Goal: Task Accomplishment & Management: Manage account settings

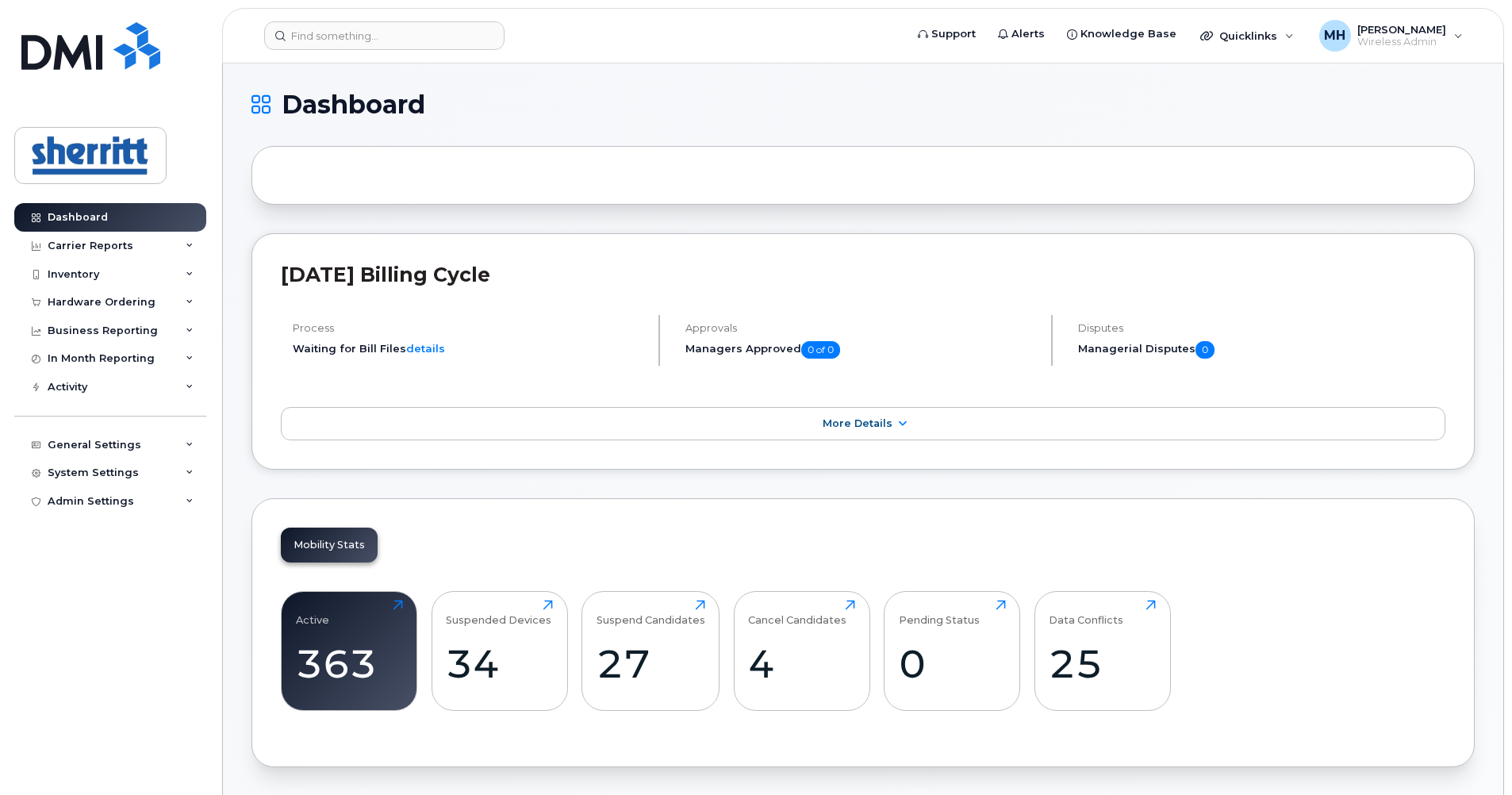
click at [856, 106] on h1 "Dashboard" at bounding box center [859, 105] width 1216 height 26
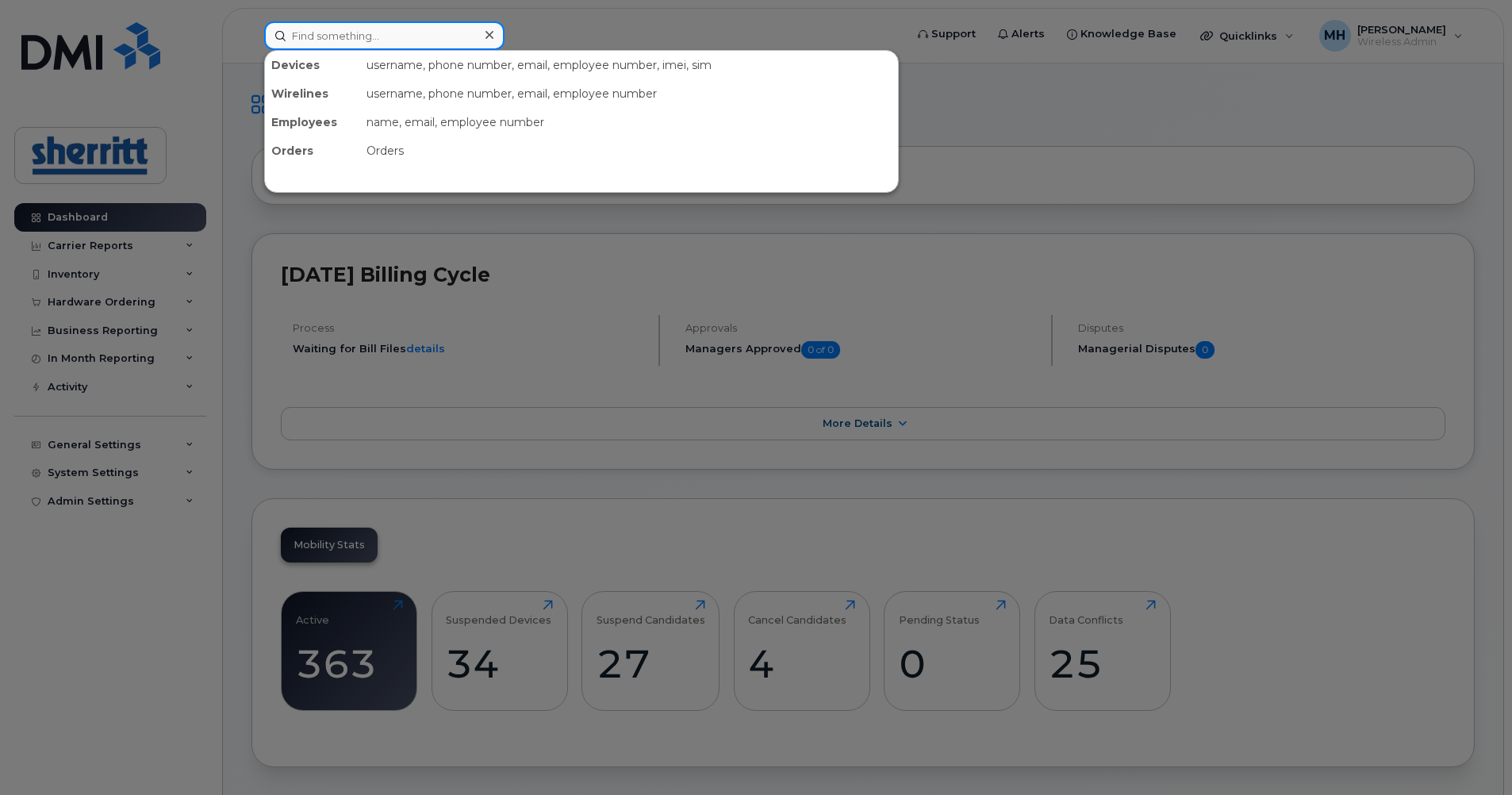
click at [380, 46] on input at bounding box center [384, 36] width 241 height 28
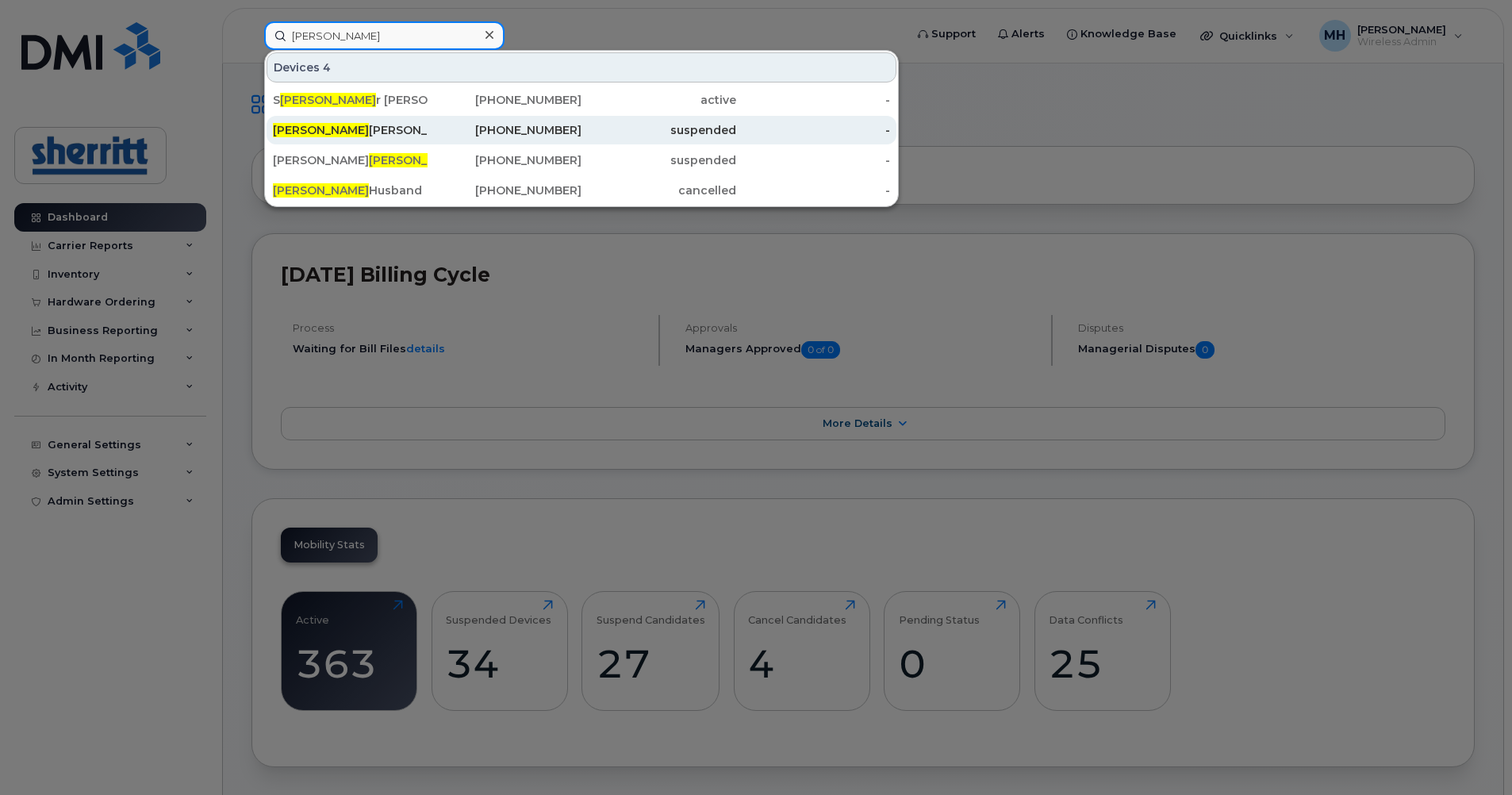
type input "[PERSON_NAME]"
click at [323, 133] on div "[PERSON_NAME]" at bounding box center [350, 129] width 154 height 16
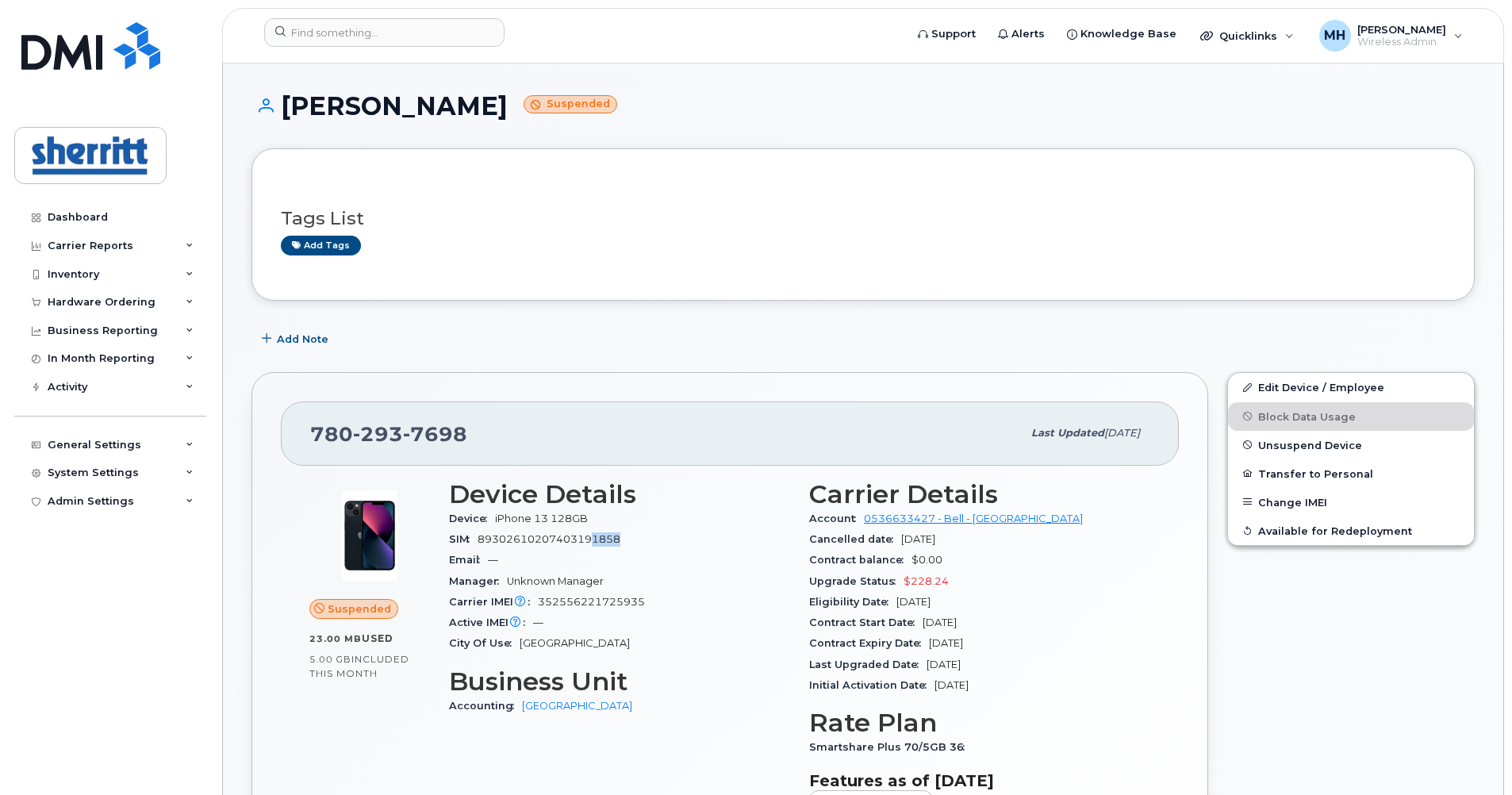
drag, startPoint x: 593, startPoint y: 543, endPoint x: 620, endPoint y: 547, distance: 27.3
click at [620, 547] on div "SIM 89302610207403191858" at bounding box center [619, 539] width 341 height 21
drag, startPoint x: 620, startPoint y: 548, endPoint x: 642, endPoint y: 605, distance: 61.1
click at [642, 605] on span "352556221725935" at bounding box center [591, 602] width 107 height 12
click at [1303, 383] on link "Edit Device / Employee" at bounding box center [1351, 387] width 246 height 28
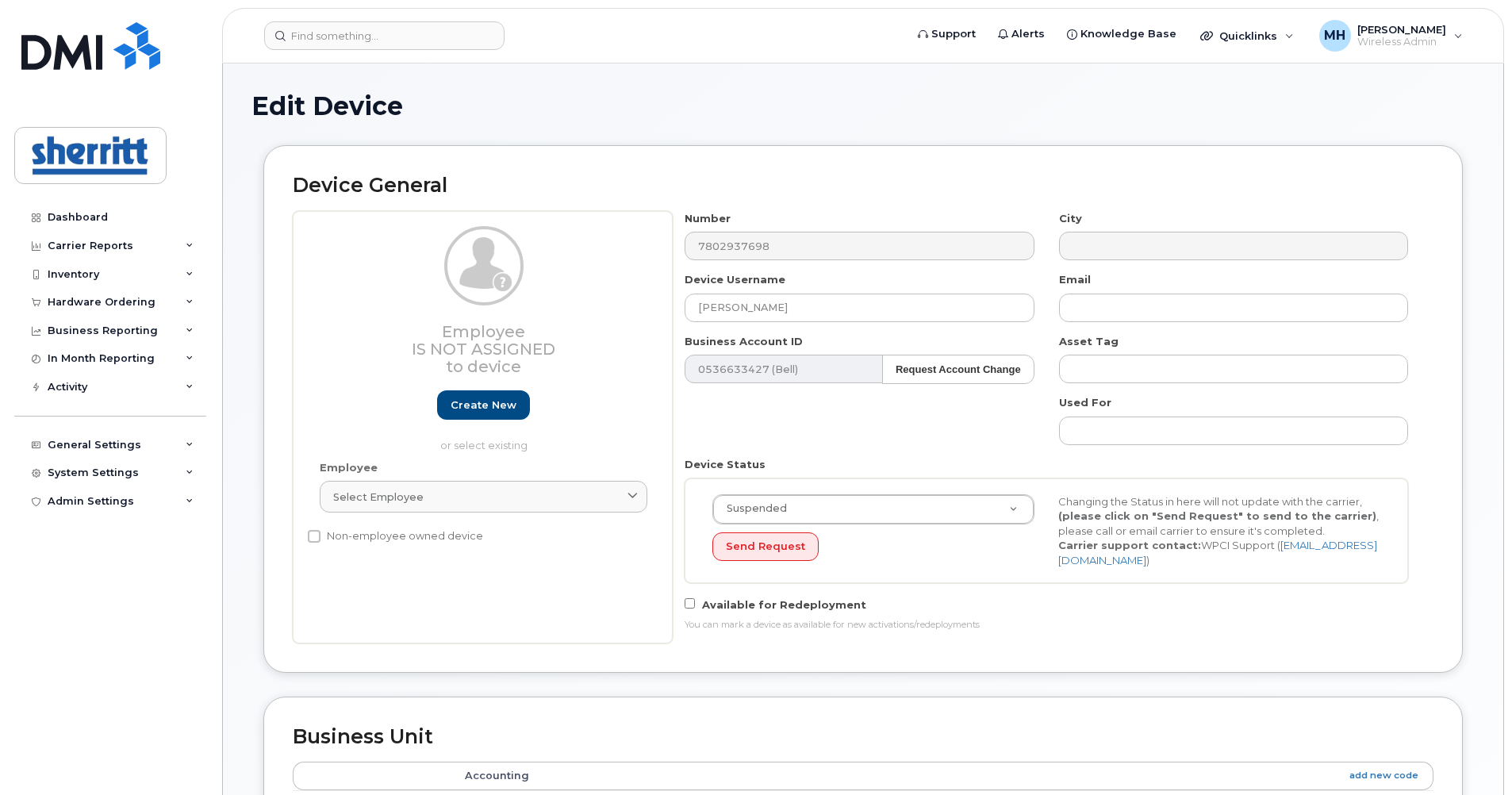
select select "5680457"
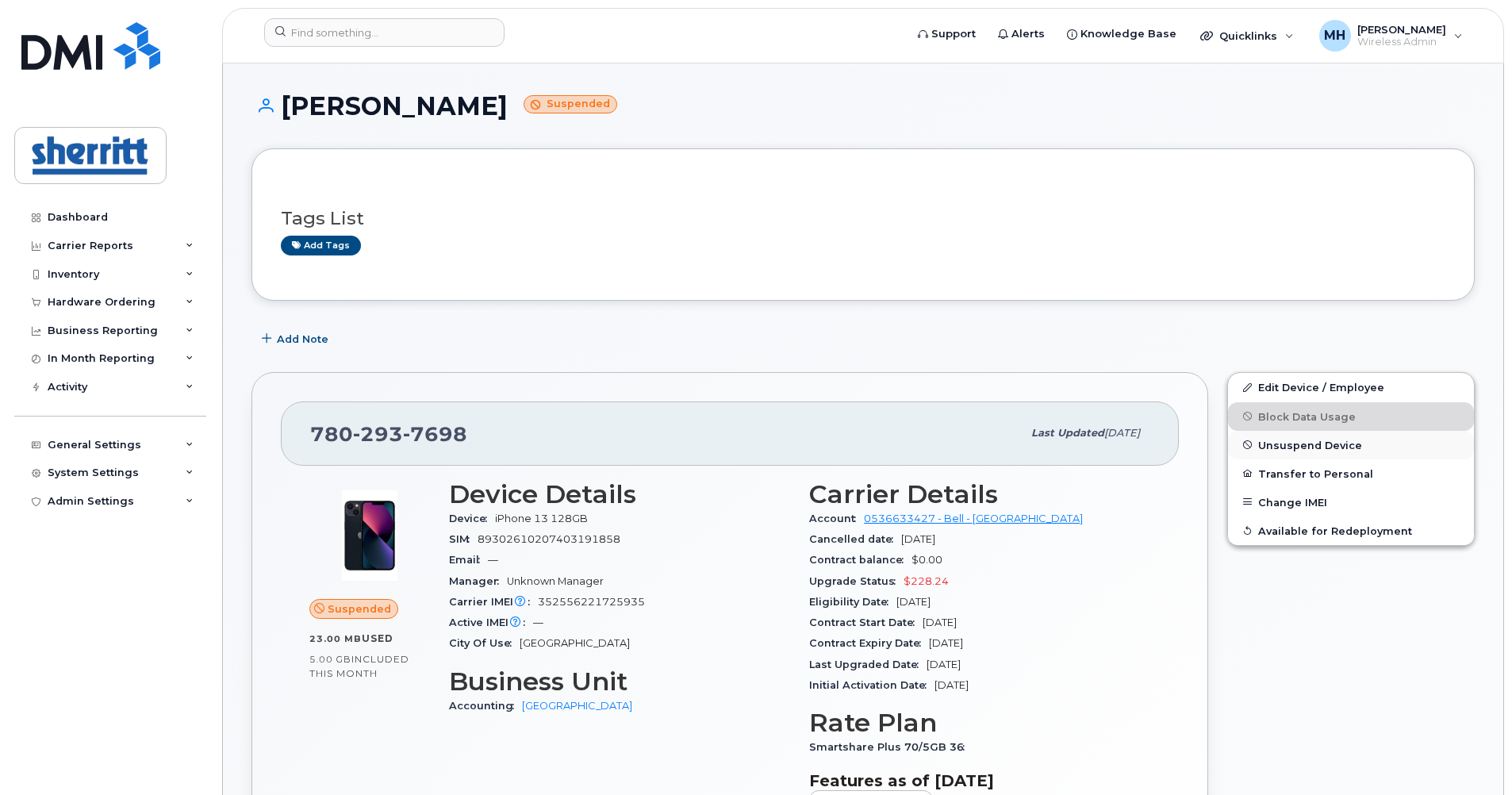
click at [1293, 445] on span "Unsuspend Device" at bounding box center [1310, 445] width 104 height 12
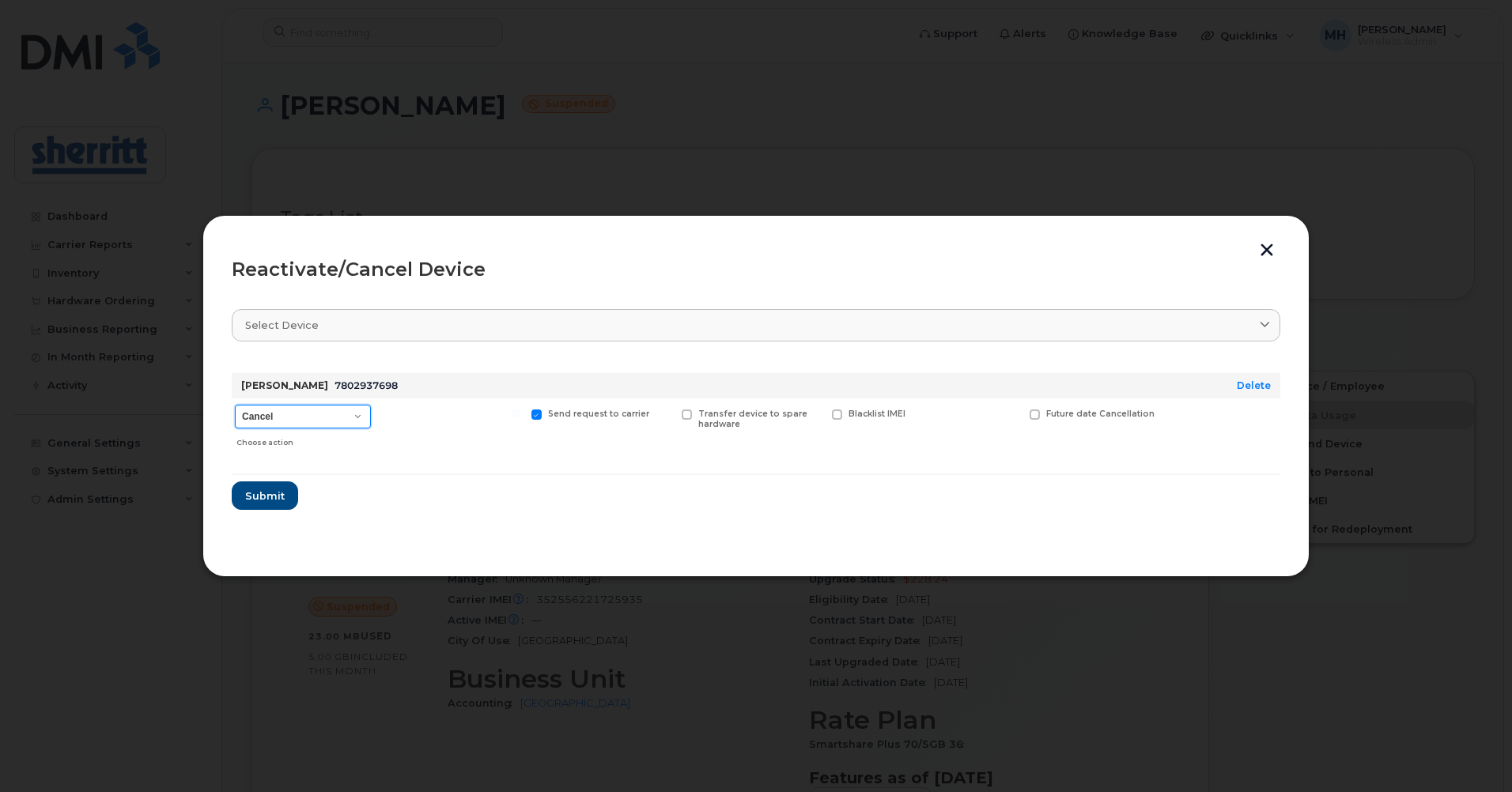
click at [288, 424] on select "Cancel Suspend - Extend Suspension Reactivate" at bounding box center [303, 417] width 136 height 24
select select "[object Object]"
click at [235, 405] on select "Cancel Suspend - Extend Suspension Reactivate" at bounding box center [303, 417] width 136 height 24
click at [275, 493] on span "Submit" at bounding box center [264, 496] width 40 height 15
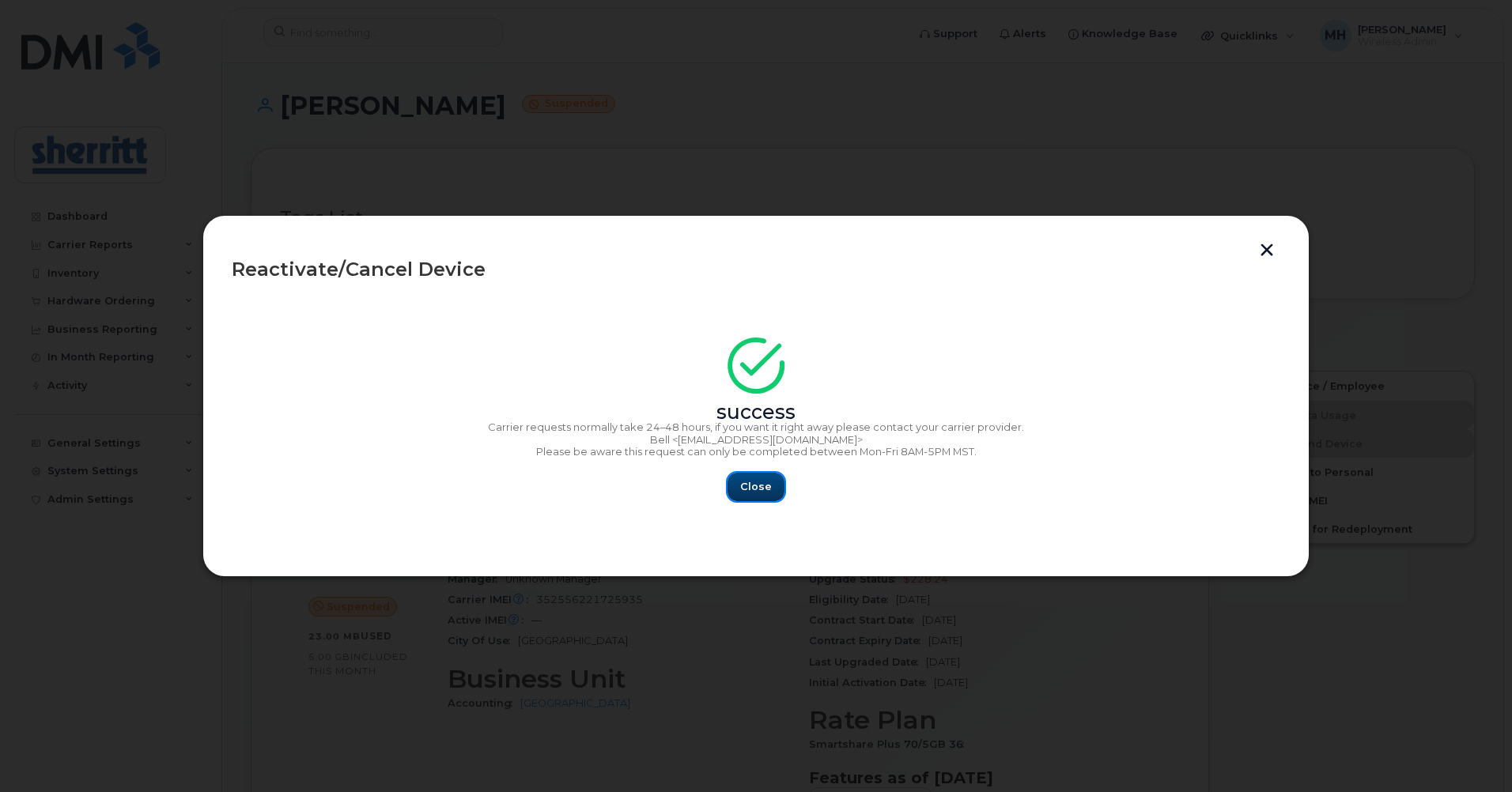
click at [759, 493] on span "Close" at bounding box center [756, 486] width 31 height 15
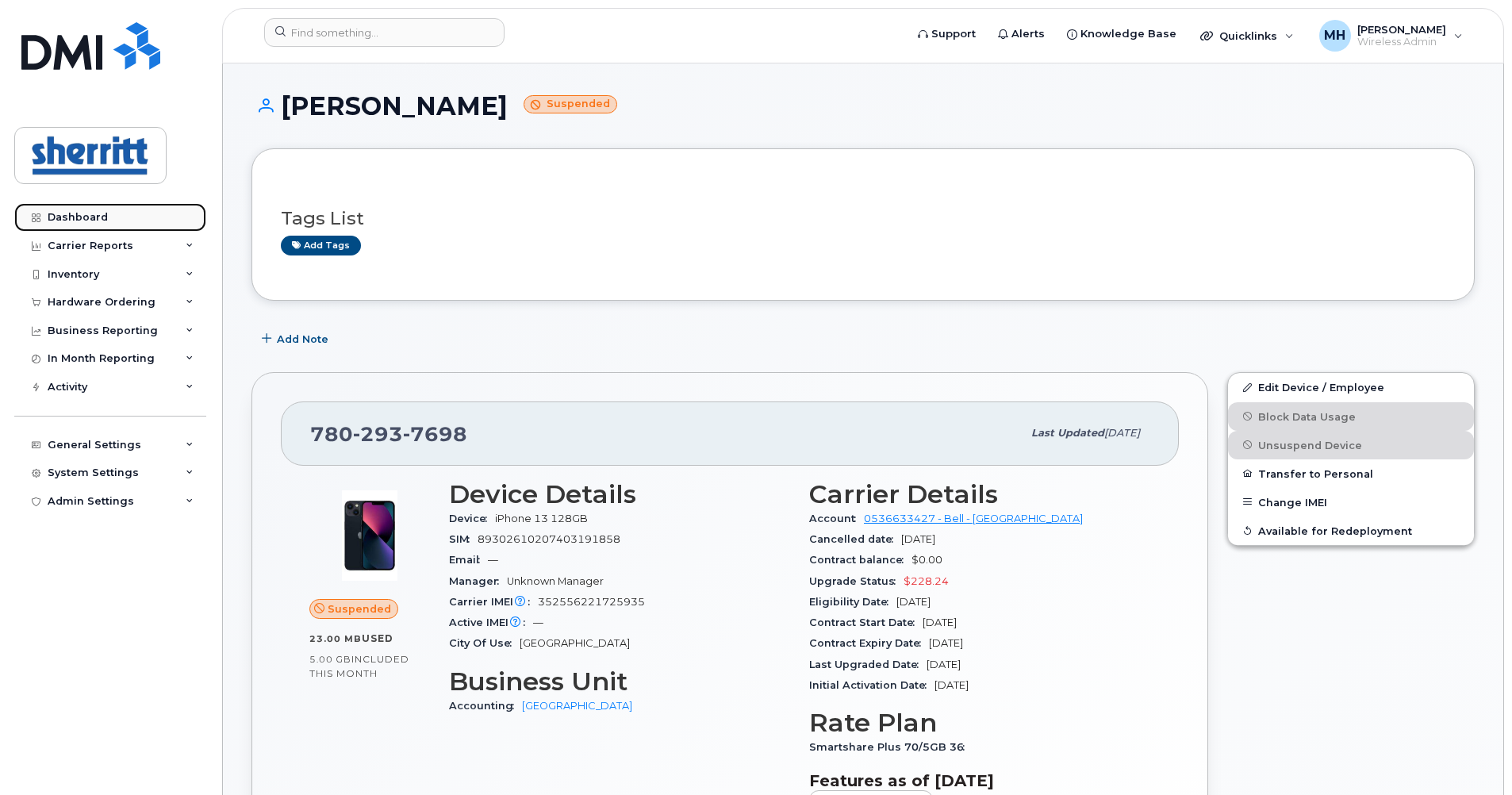
click at [103, 215] on div "Dashboard" at bounding box center [77, 217] width 61 height 12
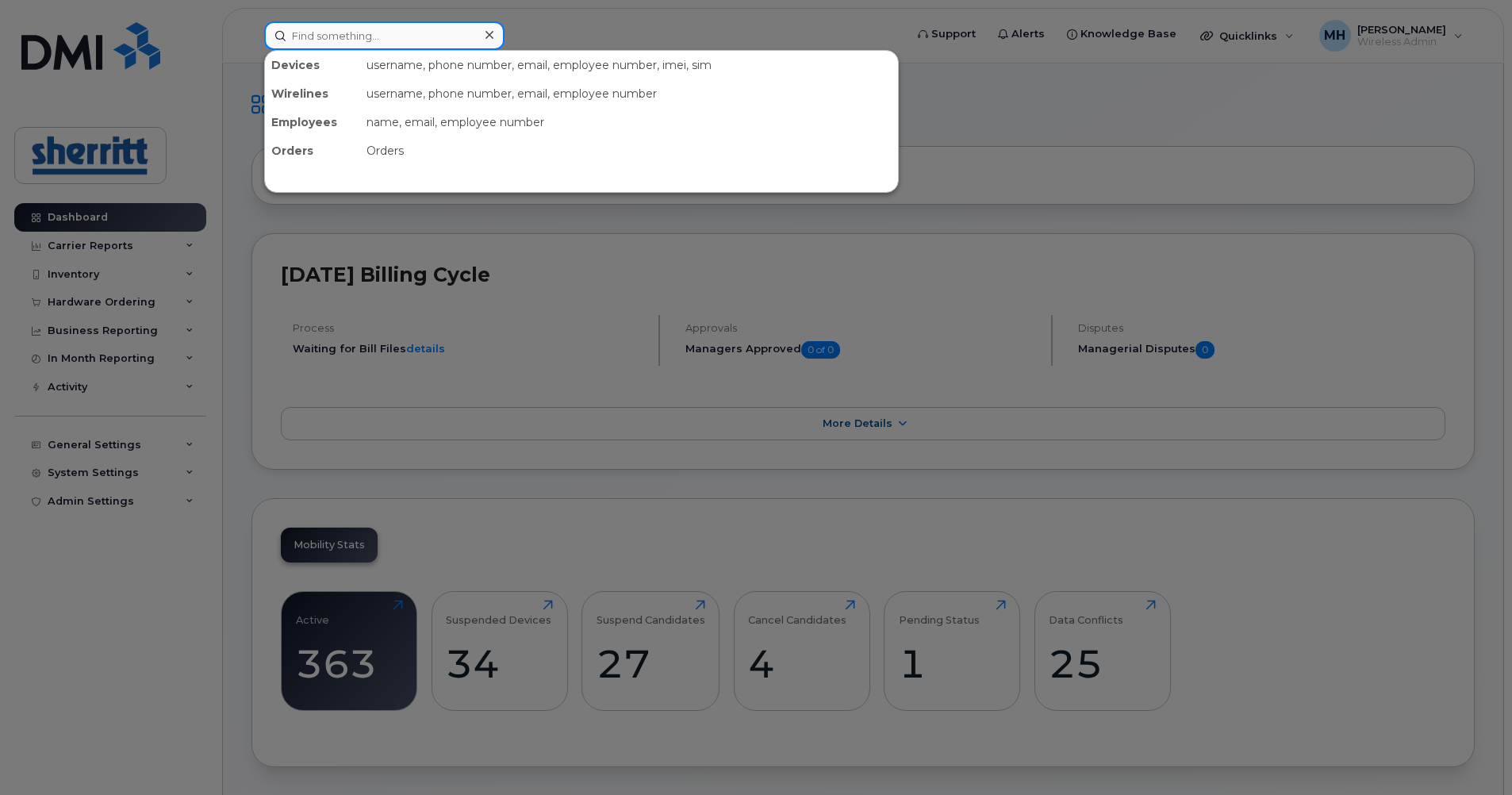
click at [434, 48] on input at bounding box center [384, 36] width 241 height 28
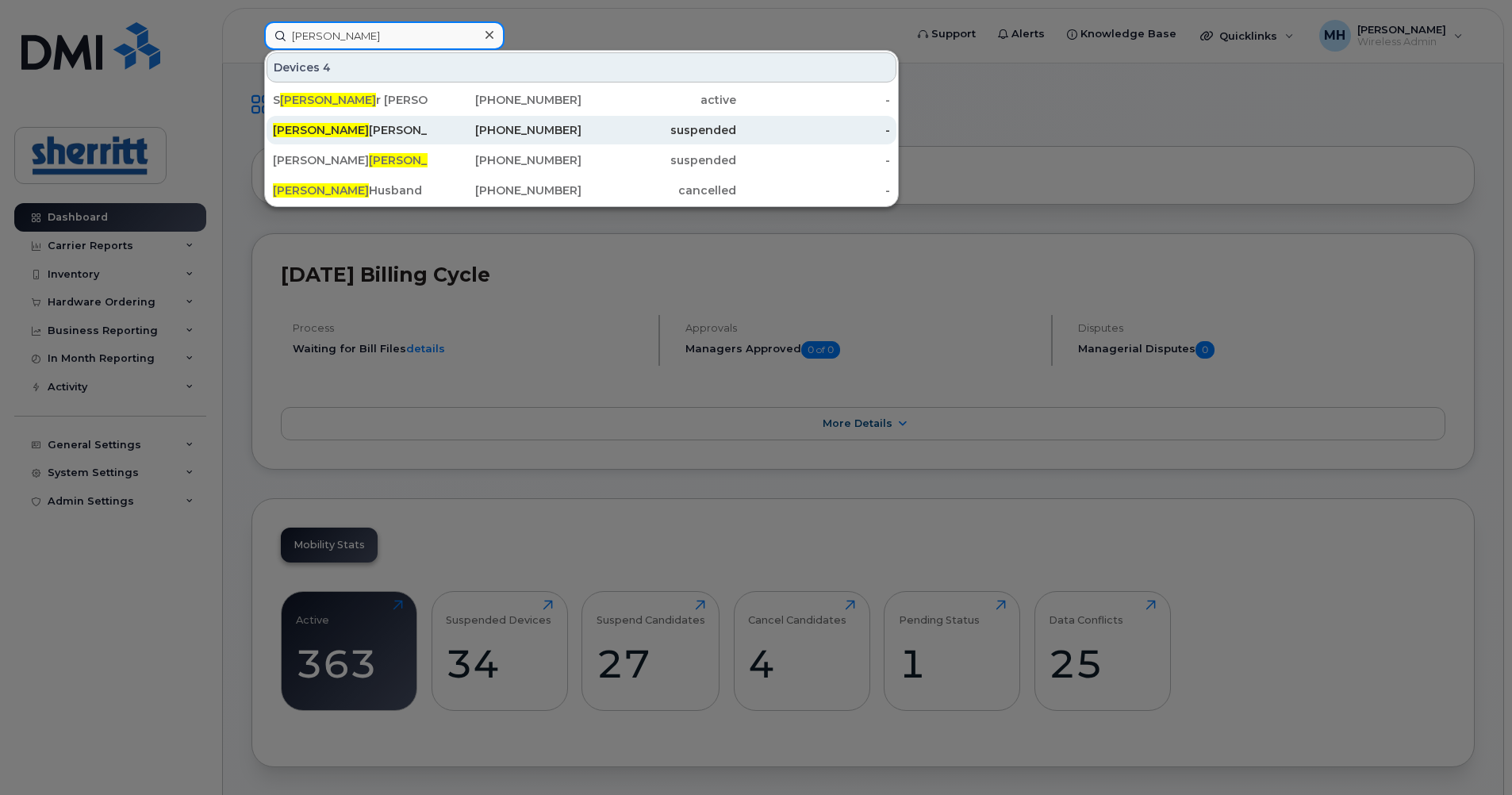
type input "kyle"
click at [353, 129] on div "Kyle Sims" at bounding box center [350, 129] width 154 height 16
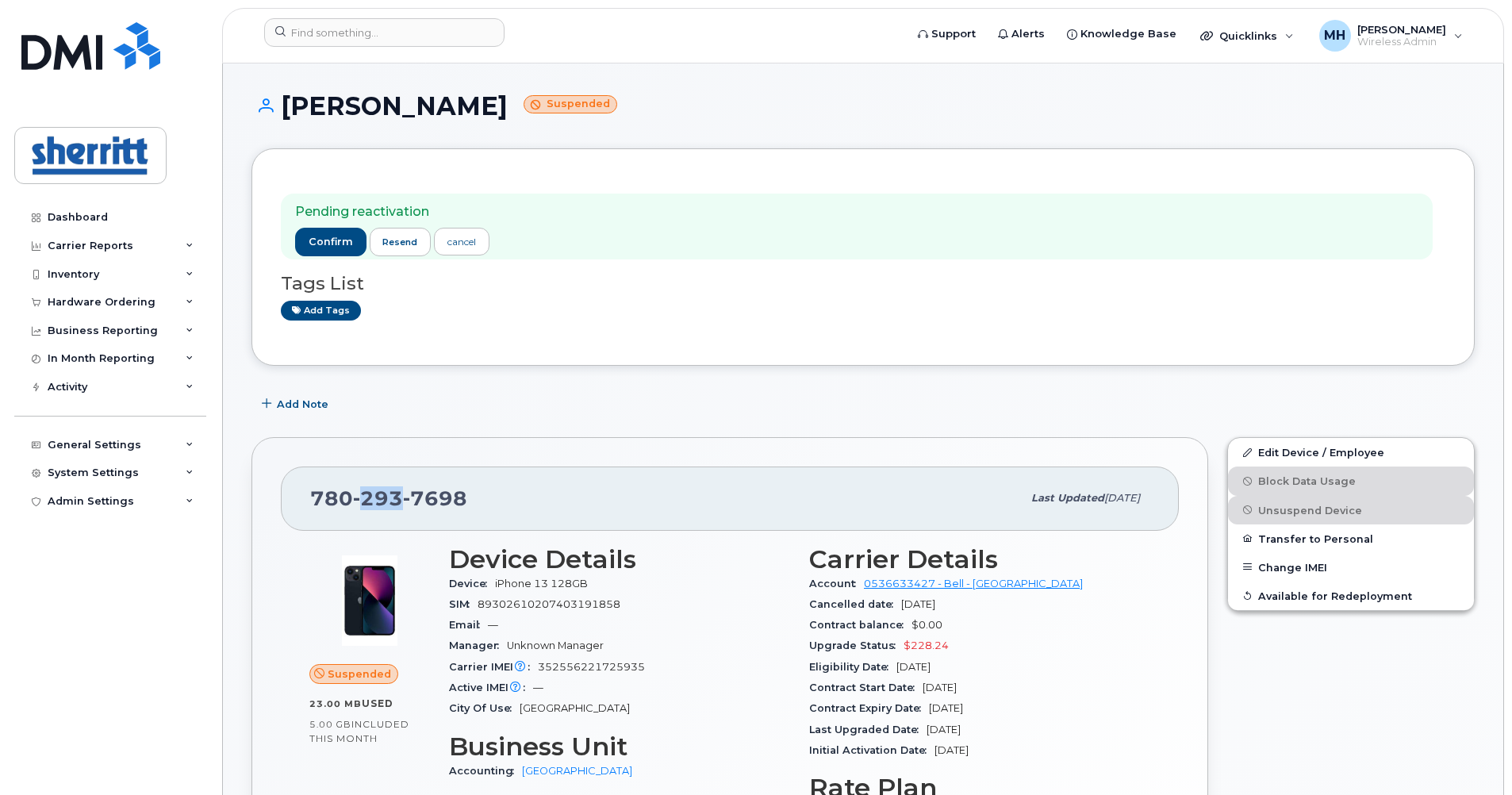
drag, startPoint x: 400, startPoint y: 500, endPoint x: 365, endPoint y: 500, distance: 35.0
click at [365, 500] on span "293" at bounding box center [378, 498] width 50 height 24
copy span "293"
drag, startPoint x: 461, startPoint y: 494, endPoint x: 414, endPoint y: 490, distance: 47.2
click at [414, 490] on span "7698" at bounding box center [435, 498] width 64 height 24
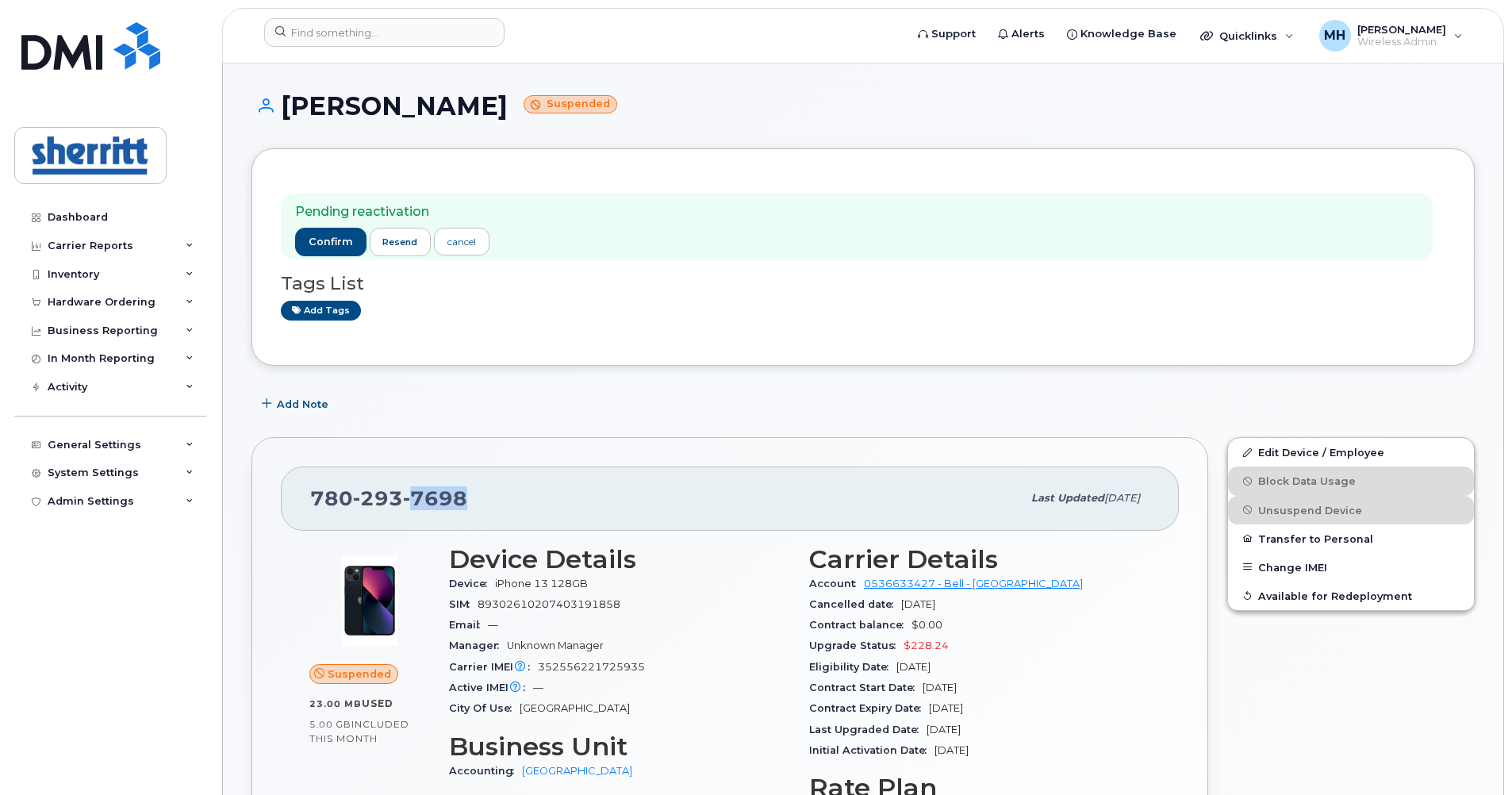
copy span "7698"
click at [1350, 452] on link "Edit Device / Employee" at bounding box center [1351, 452] width 246 height 28
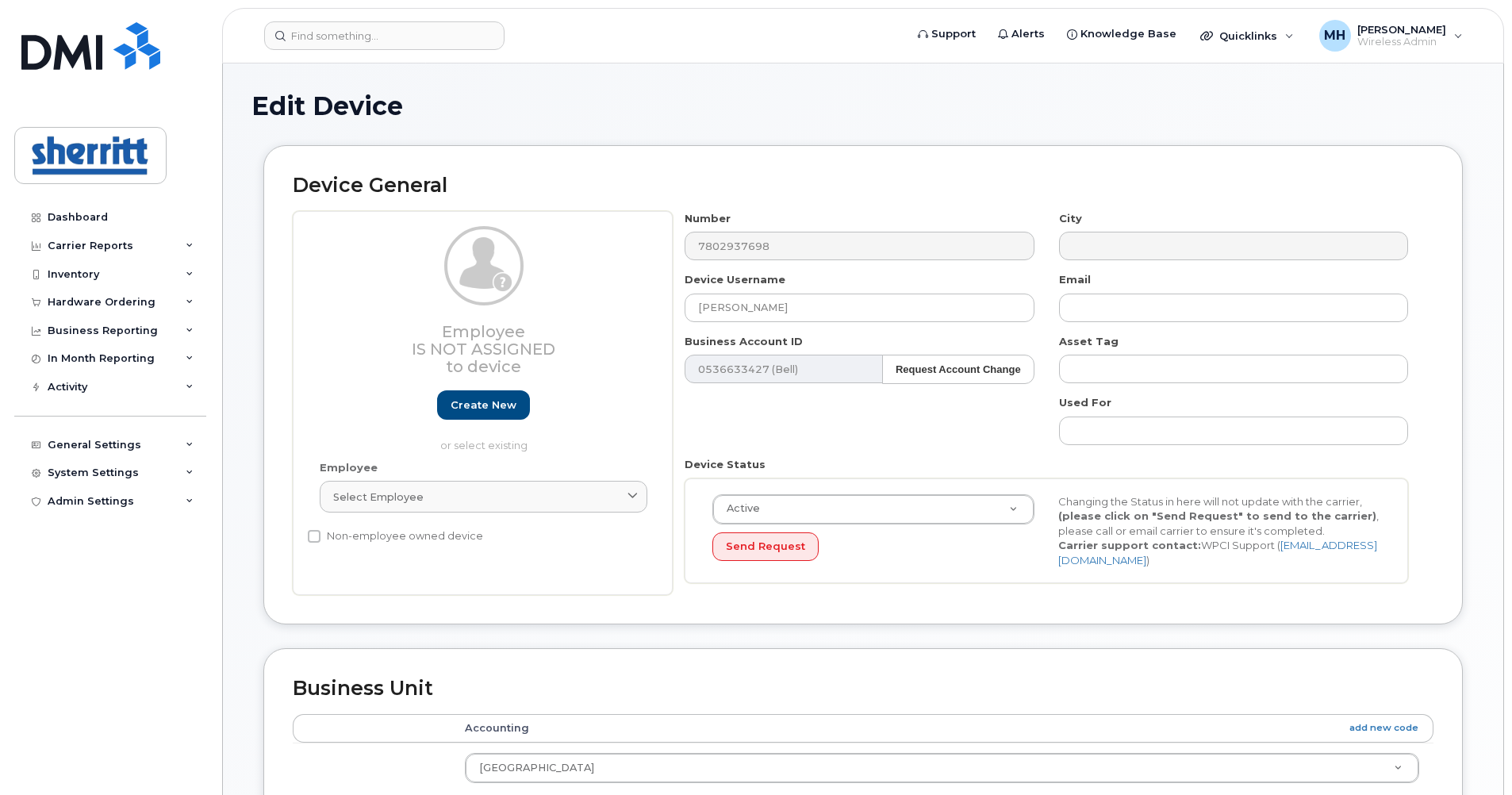
select select "5680457"
click at [861, 314] on input "[PERSON_NAME]" at bounding box center [859, 308] width 349 height 28
drag, startPoint x: 861, startPoint y: 314, endPoint x: 647, endPoint y: 305, distance: 214.2
click at [647, 305] on div "Employee Is not assigned to device Create new or select existing Employee Selec…" at bounding box center [863, 403] width 1141 height 385
paste input "[PERSON_NAME]"
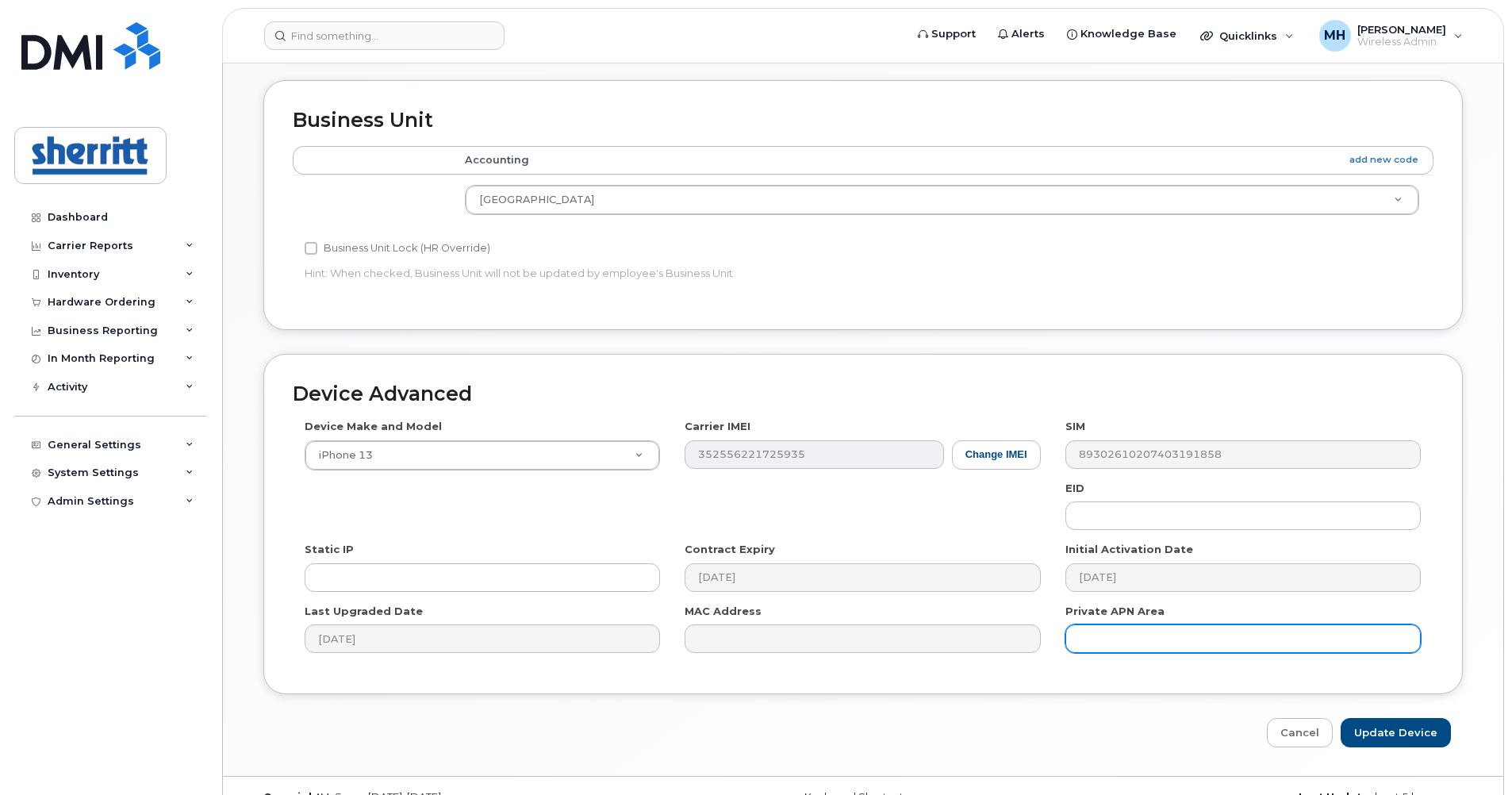
scroll to position [593, 0]
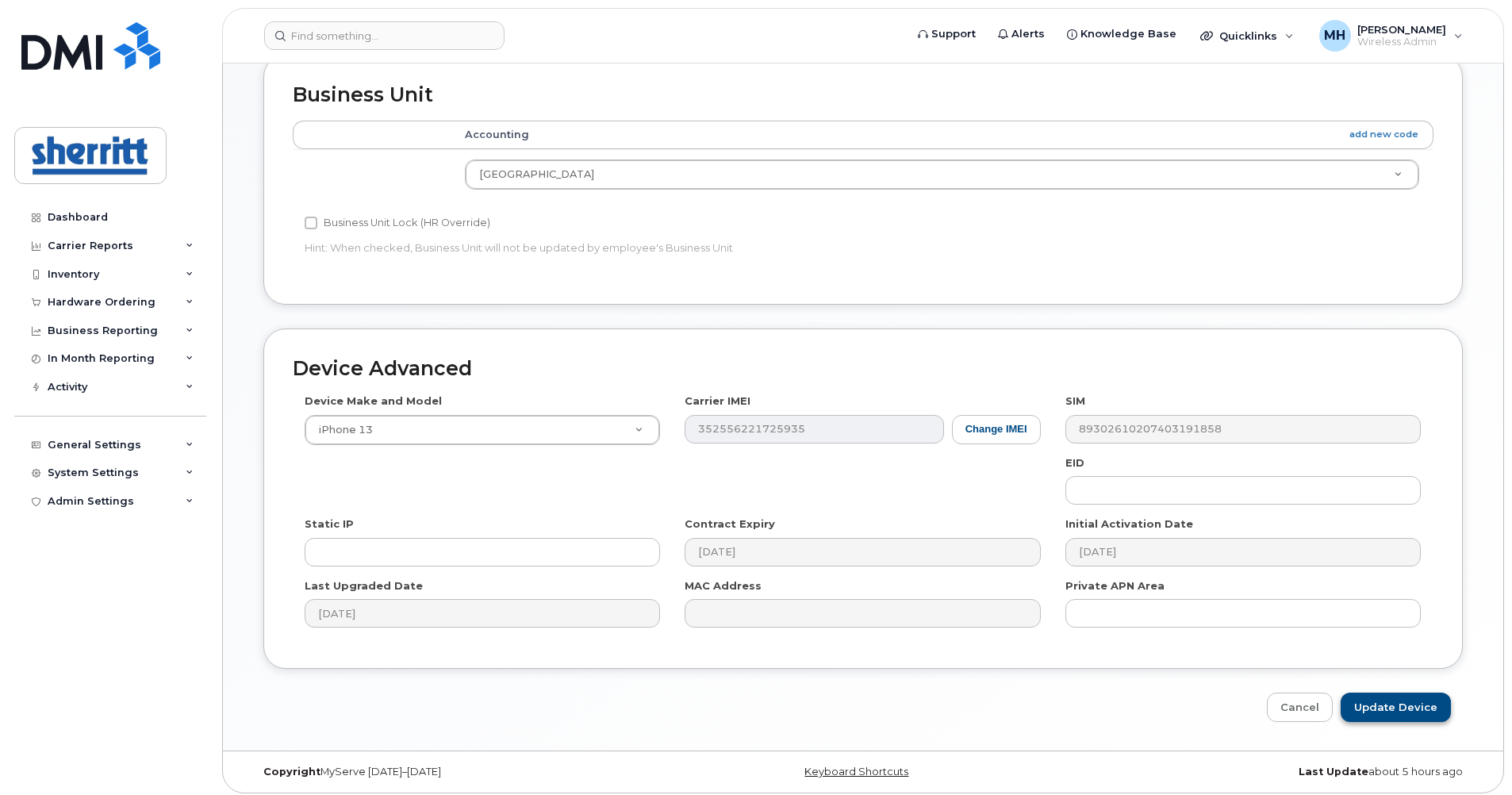
type input "[PERSON_NAME]"
drag, startPoint x: 1389, startPoint y: 698, endPoint x: 1219, endPoint y: 587, distance: 203.0
click at [1389, 698] on input "Update Device" at bounding box center [1396, 707] width 110 height 29
type input "Saving..."
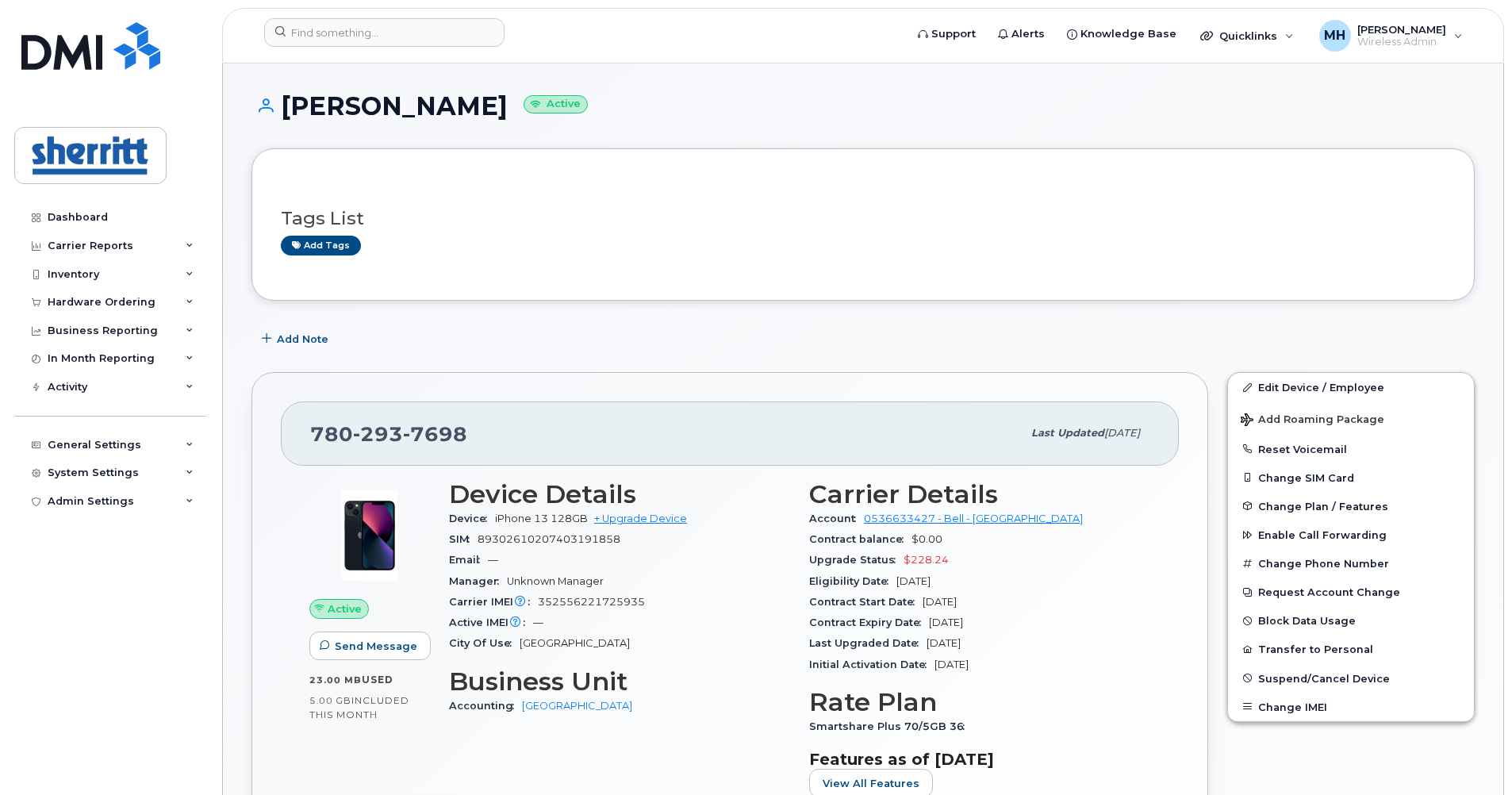
click at [1012, 154] on div "Tags List Add tags" at bounding box center [863, 225] width 1223 height 153
